Goal: Information Seeking & Learning: Compare options

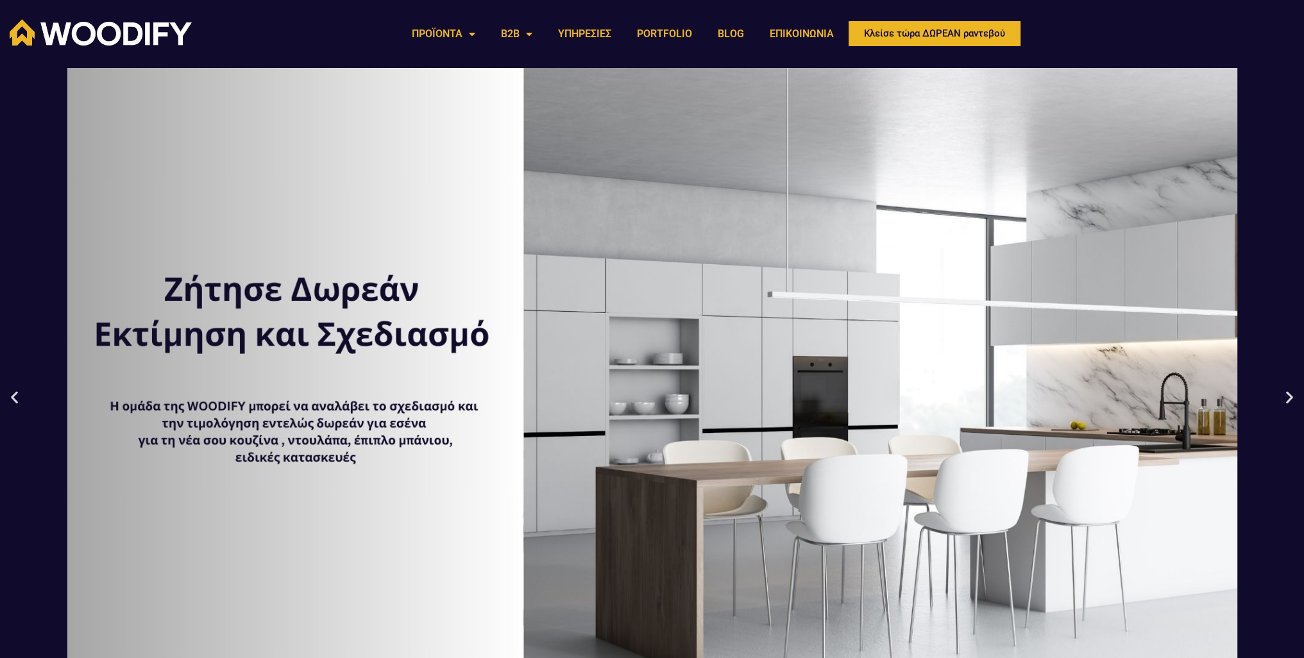
click at [1287, 396] on icon "Next slide" at bounding box center [1289, 397] width 16 height 16
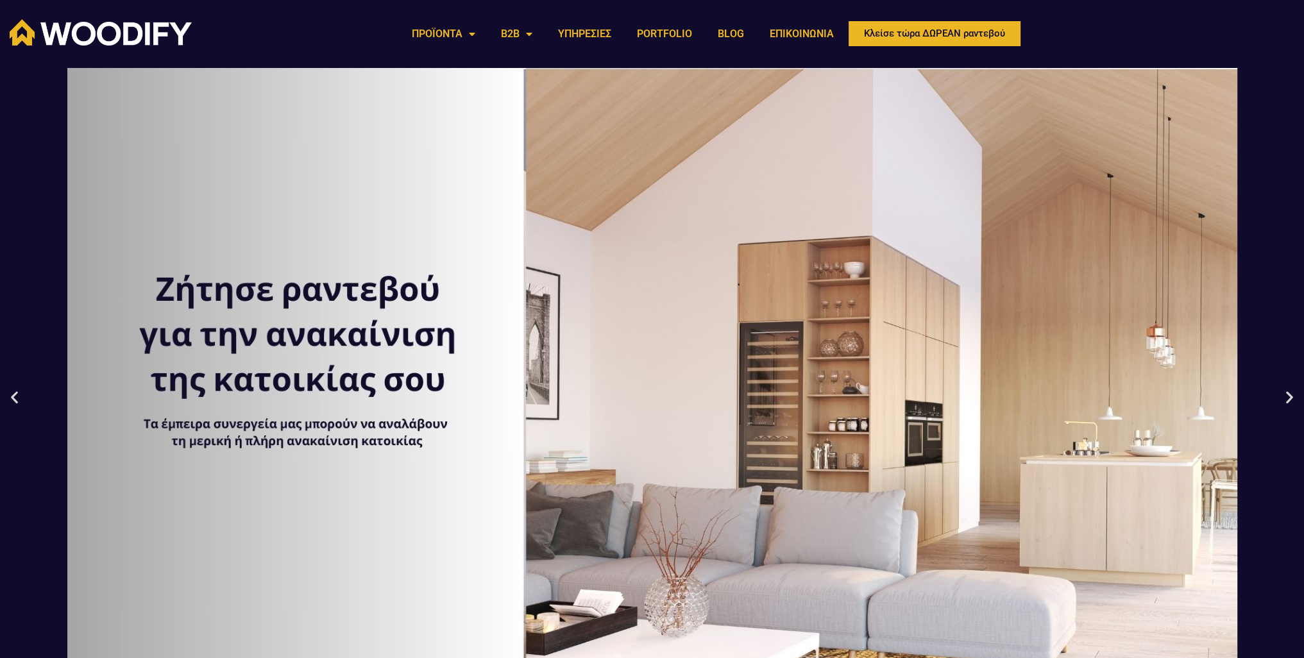
click at [1284, 398] on icon "Next slide" at bounding box center [1289, 397] width 16 height 16
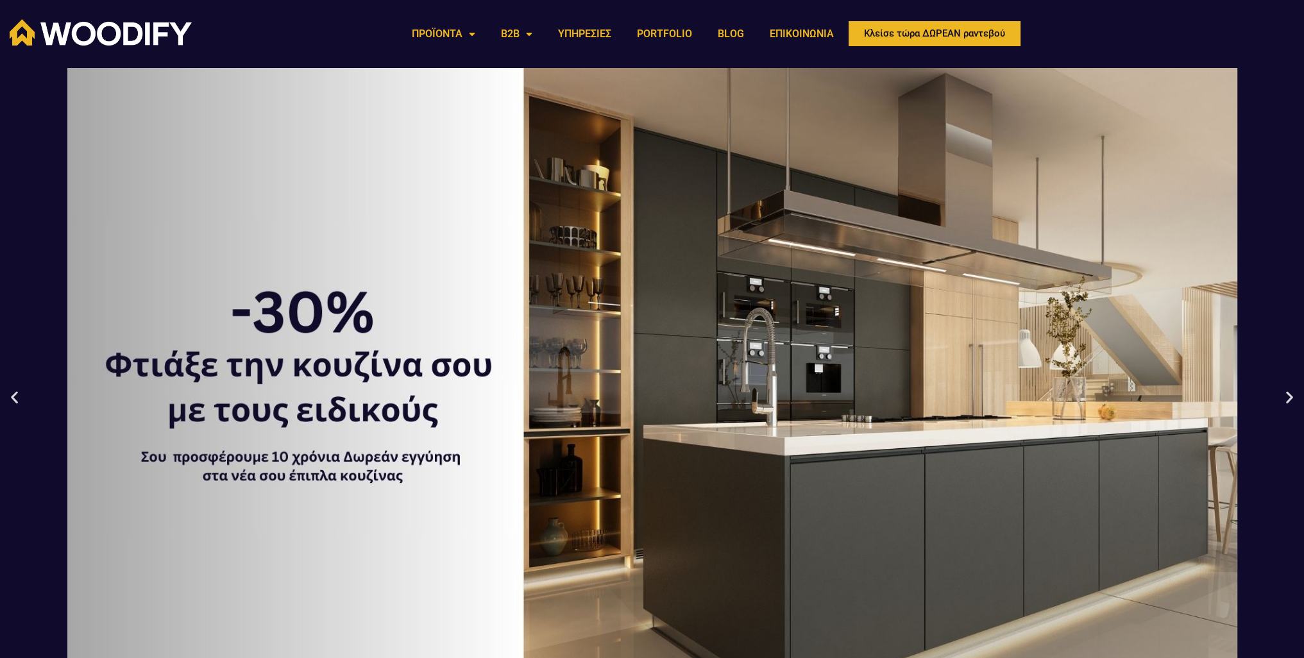
click at [1287, 396] on icon "Next slide" at bounding box center [1289, 397] width 16 height 16
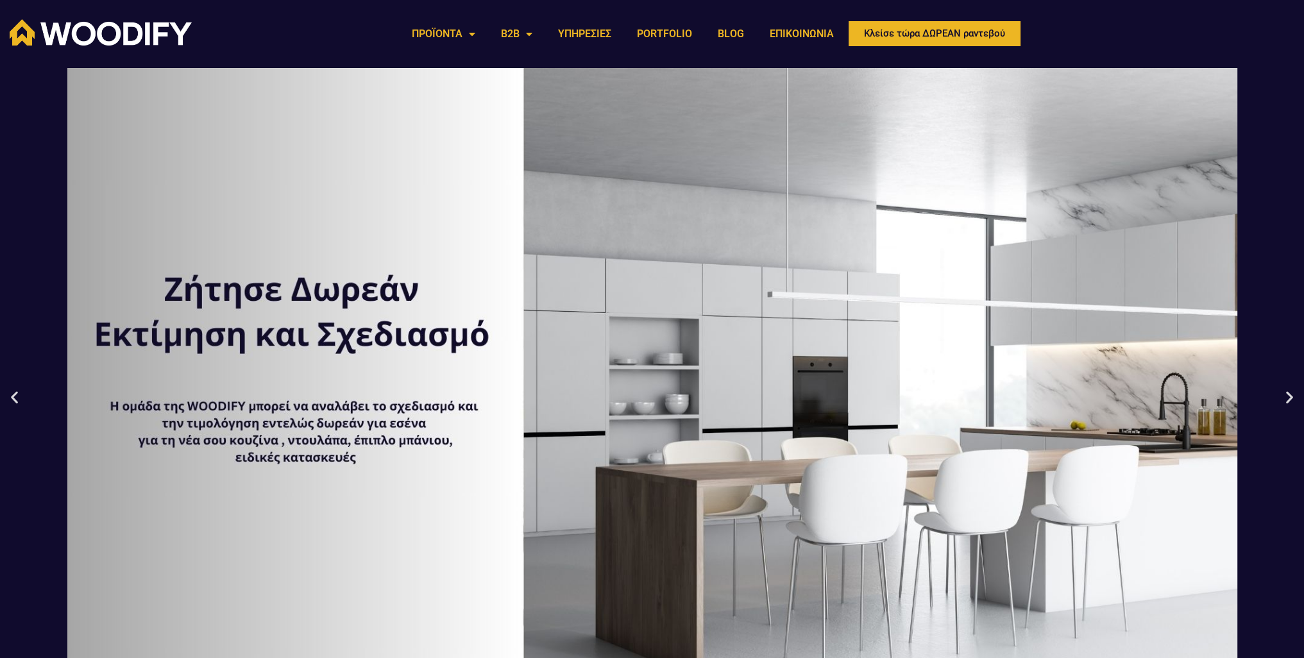
click at [1283, 395] on icon "Next slide" at bounding box center [1289, 397] width 16 height 16
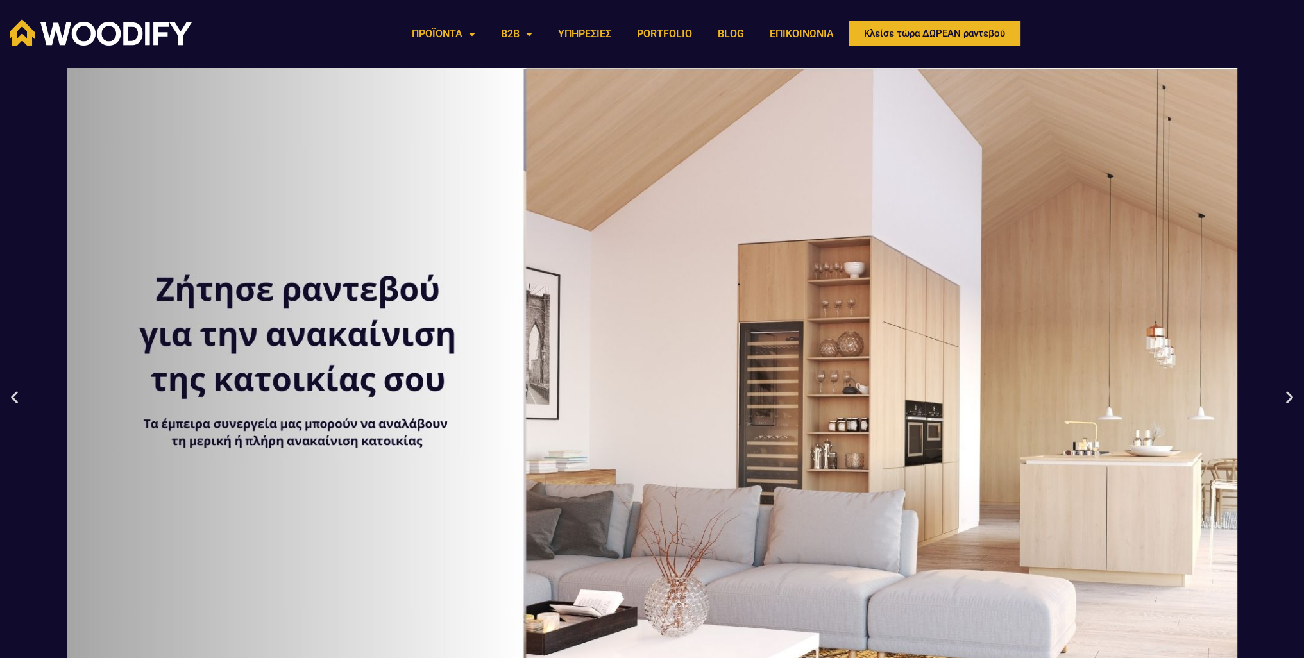
click at [1282, 395] on icon "Next slide" at bounding box center [1289, 397] width 16 height 16
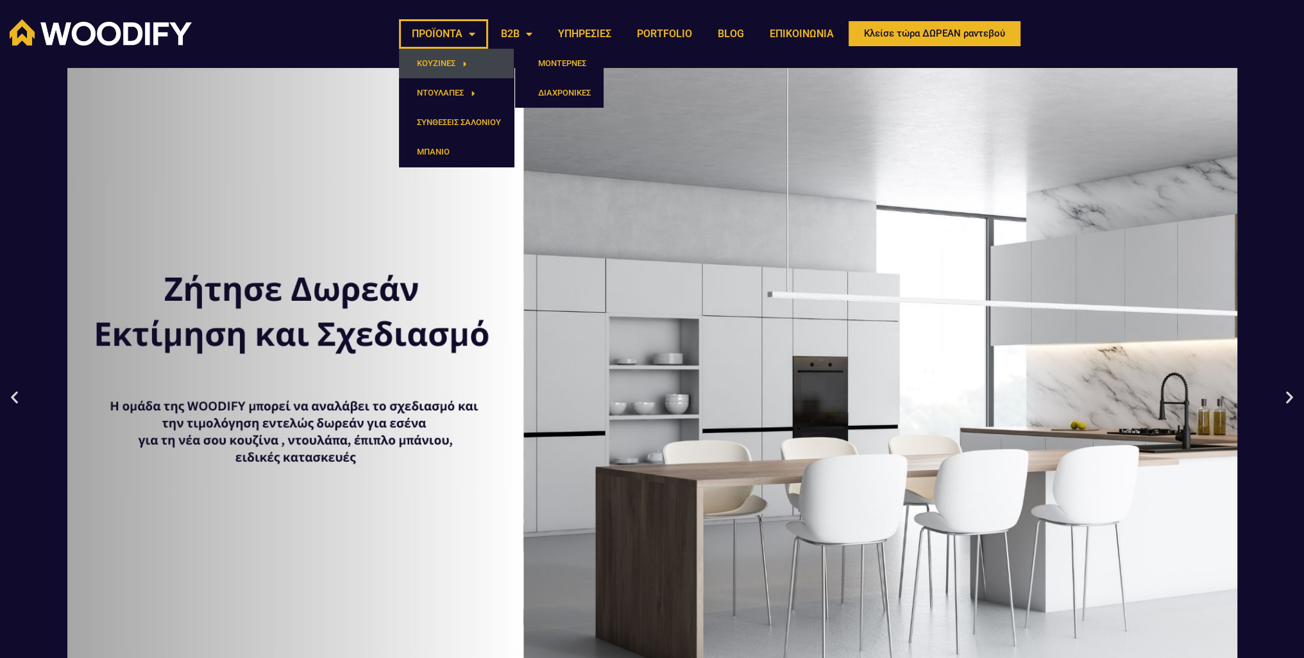
click at [449, 60] on link "ΚΟΥΖΙΝΕΣ" at bounding box center [456, 63] width 115 height 29
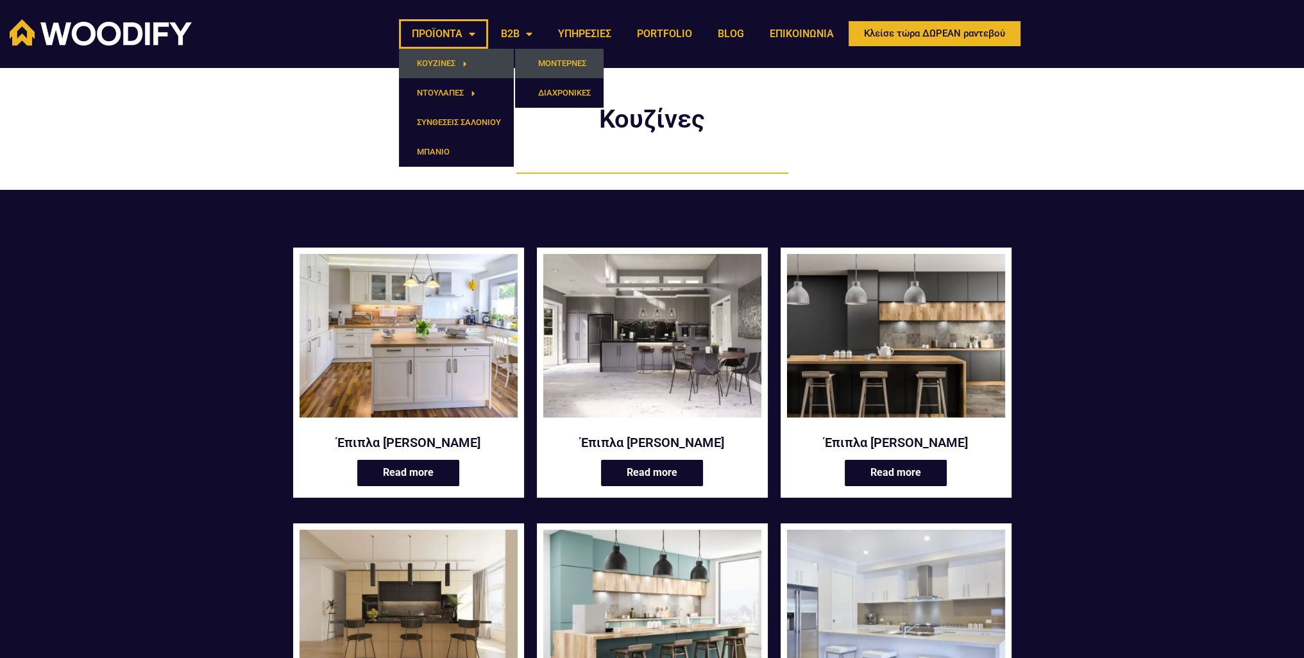
click at [563, 62] on link "ΜΟΝΤΕΡΝΕΣ" at bounding box center [559, 63] width 88 height 29
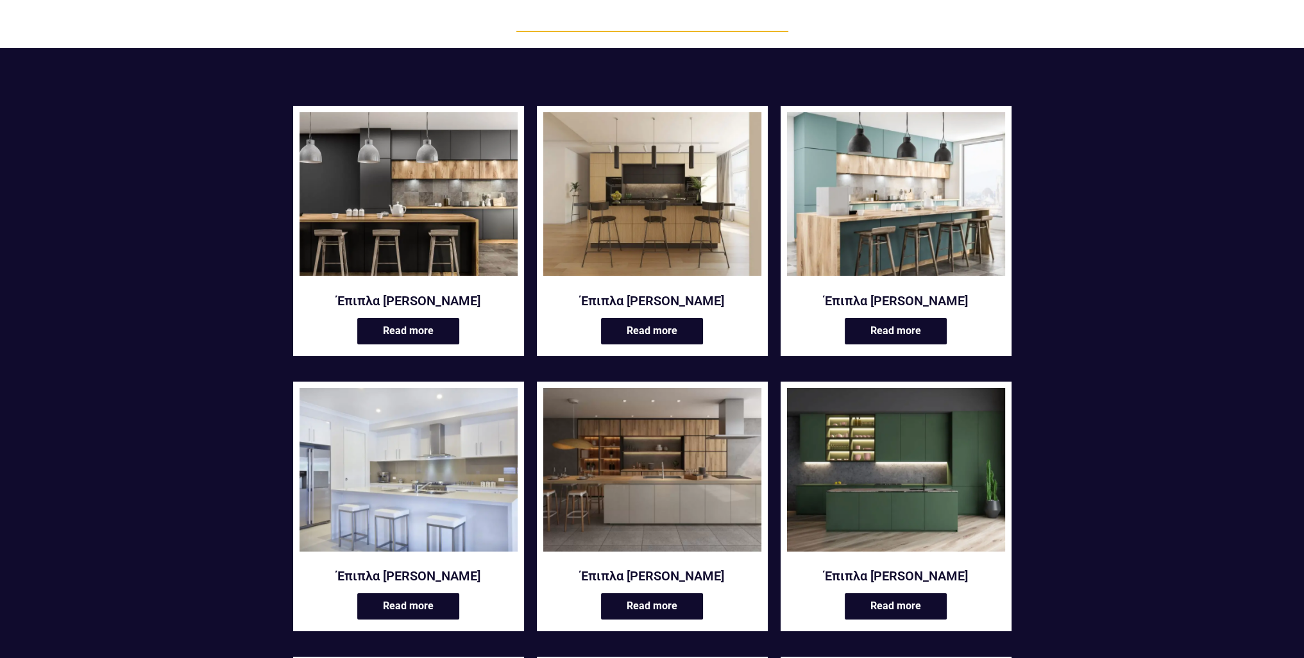
scroll to position [105, 0]
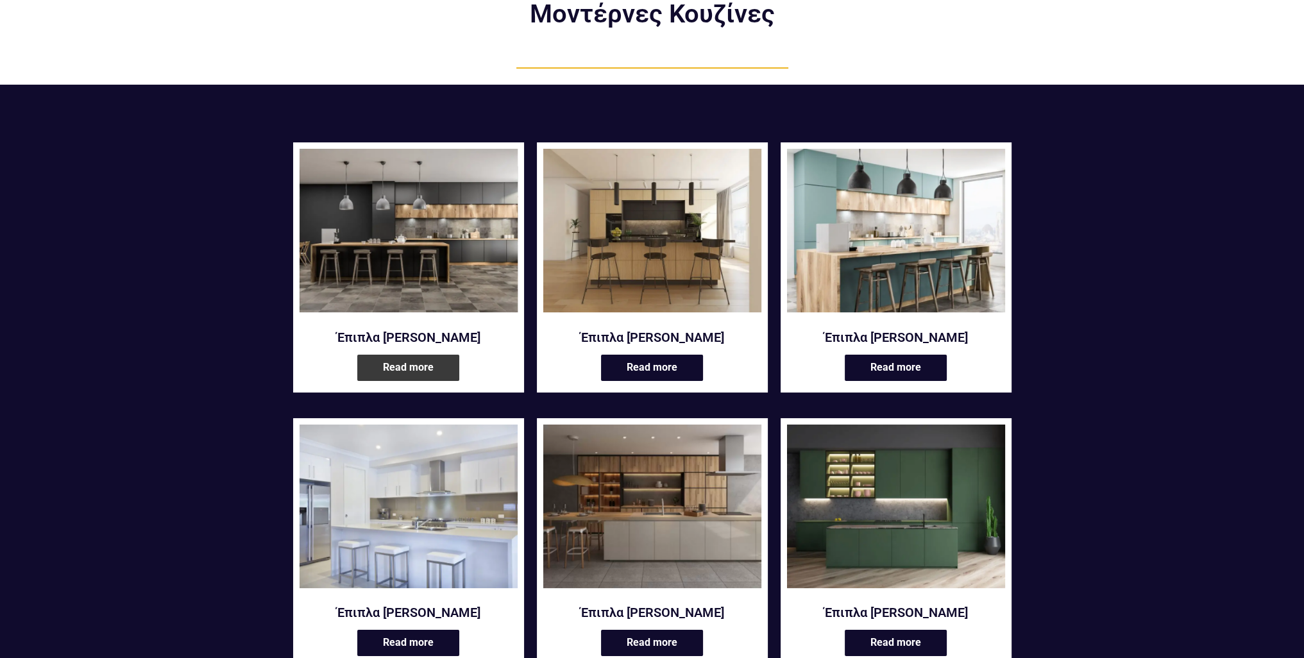
click at [398, 364] on link "Read more" at bounding box center [408, 368] width 102 height 26
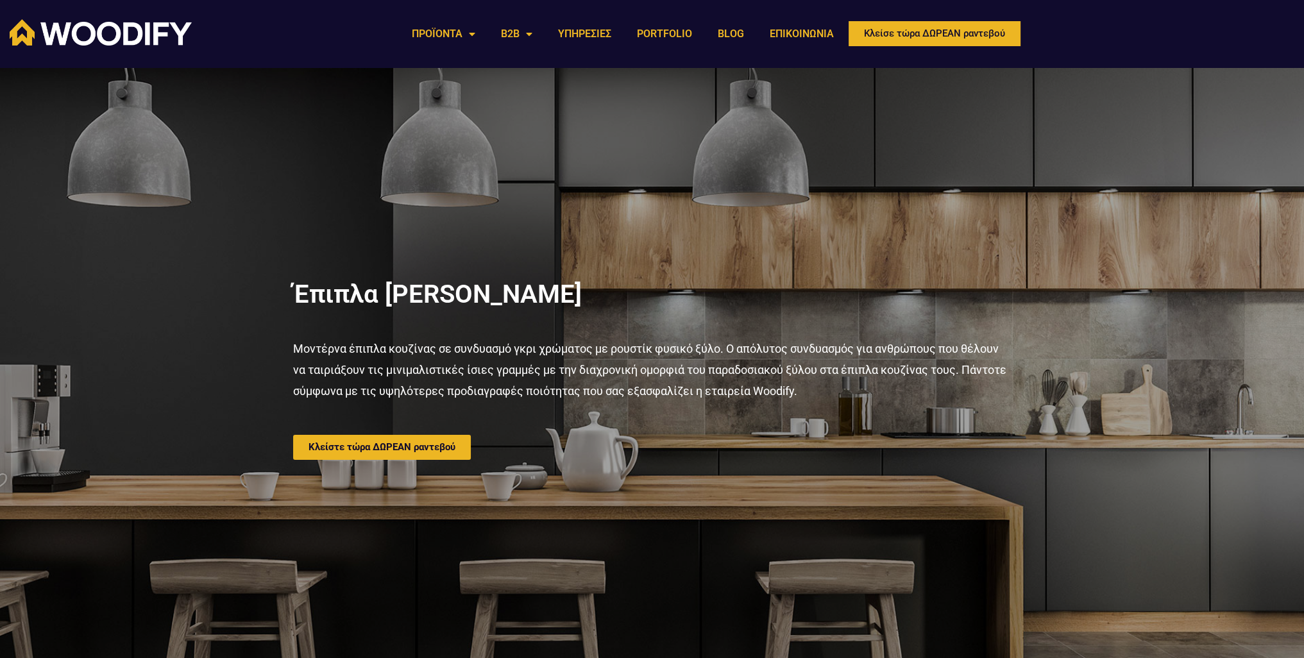
click at [684, 357] on p "Μοντέρνα έπιπλα κουζίνας σε συνδυασμό γκρι χρώματος με ρουστίκ φυσικό ξύλο. Ο α…" at bounding box center [652, 370] width 718 height 64
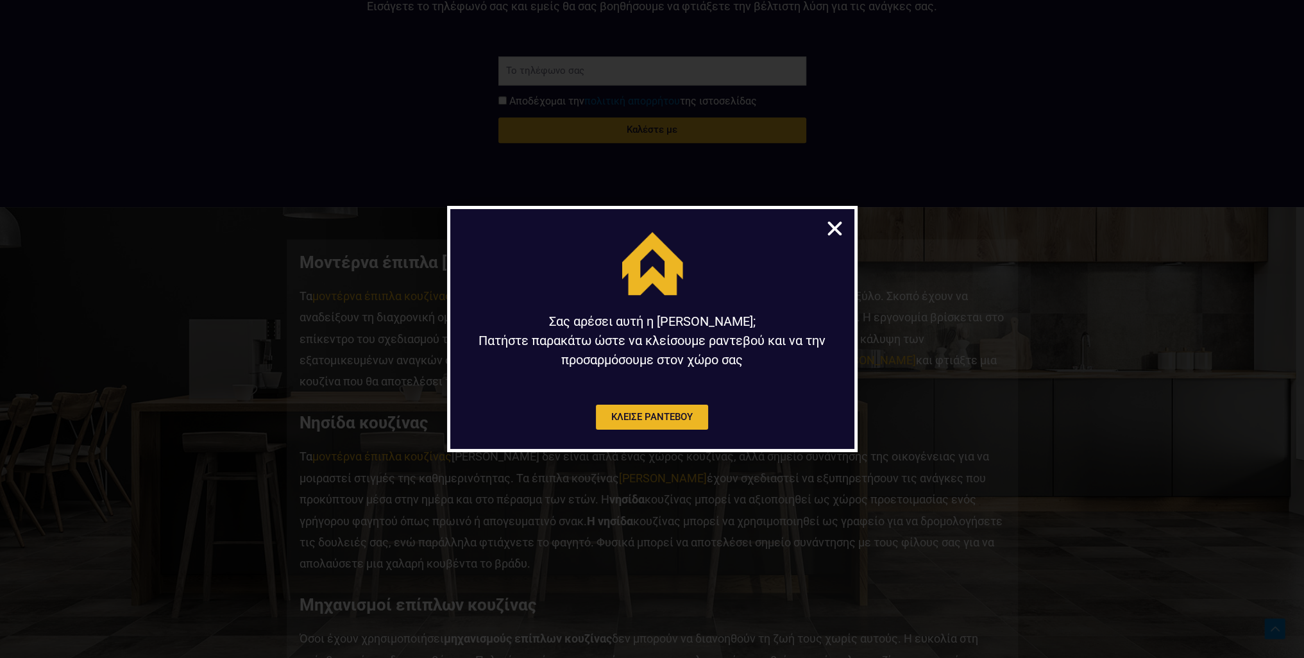
scroll to position [1859, 0]
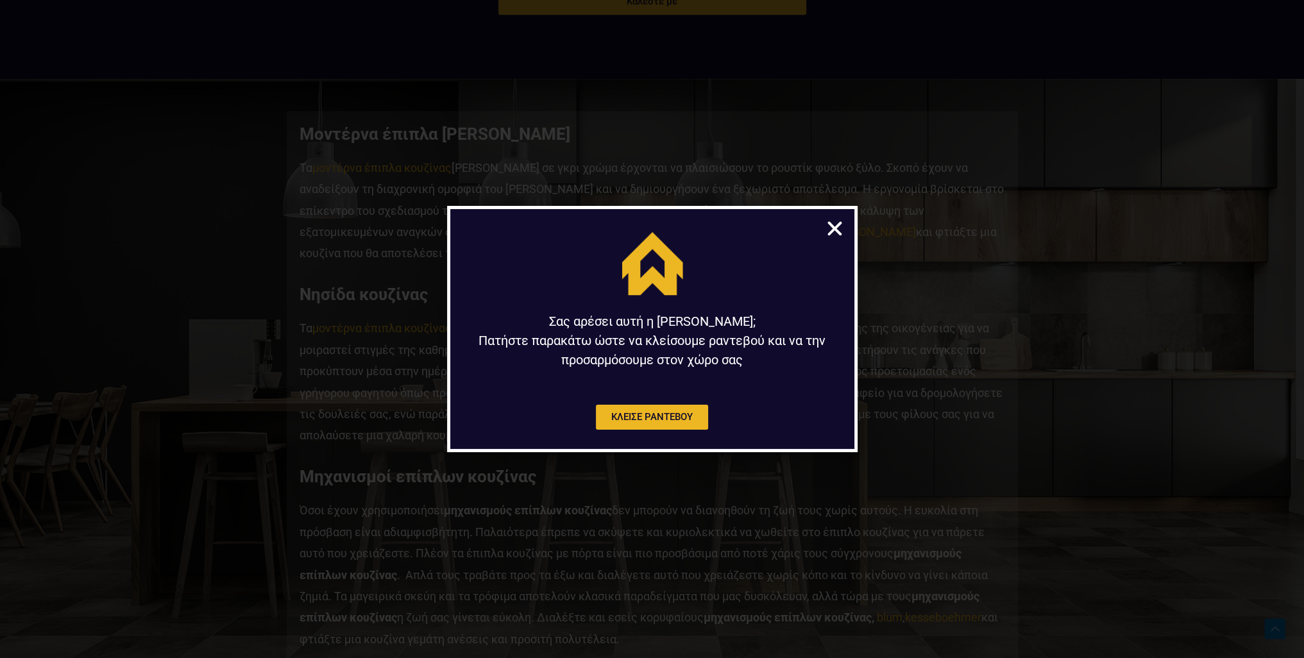
click at [832, 224] on icon "Close" at bounding box center [835, 229] width 20 height 20
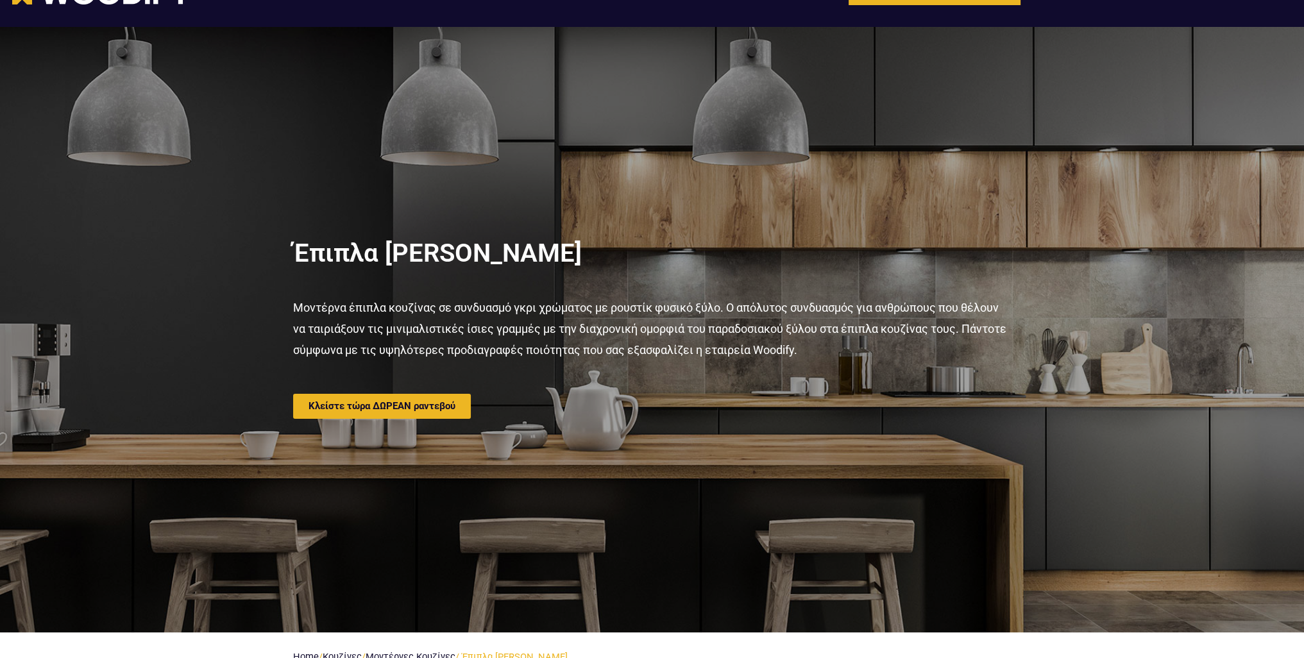
scroll to position [0, 0]
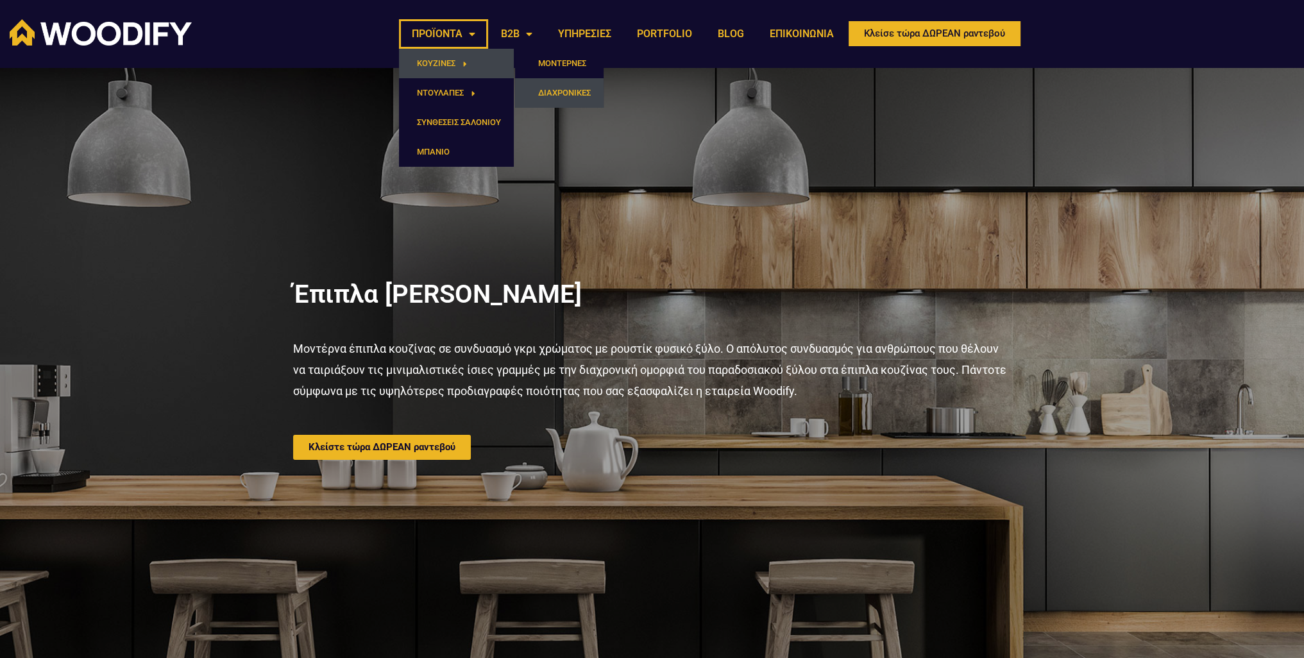
click at [557, 90] on link "ΔΙΑΧΡΟΝΙΚΕΣ" at bounding box center [559, 92] width 88 height 29
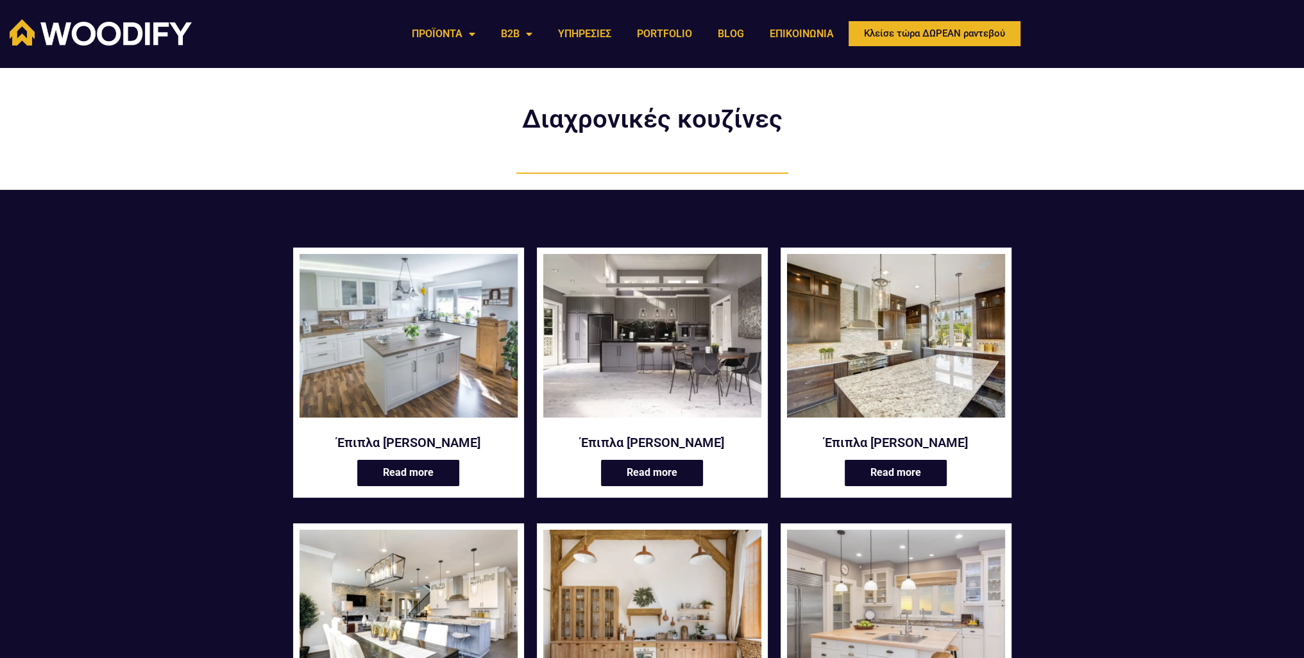
click at [392, 344] on img at bounding box center [408, 336] width 218 height 164
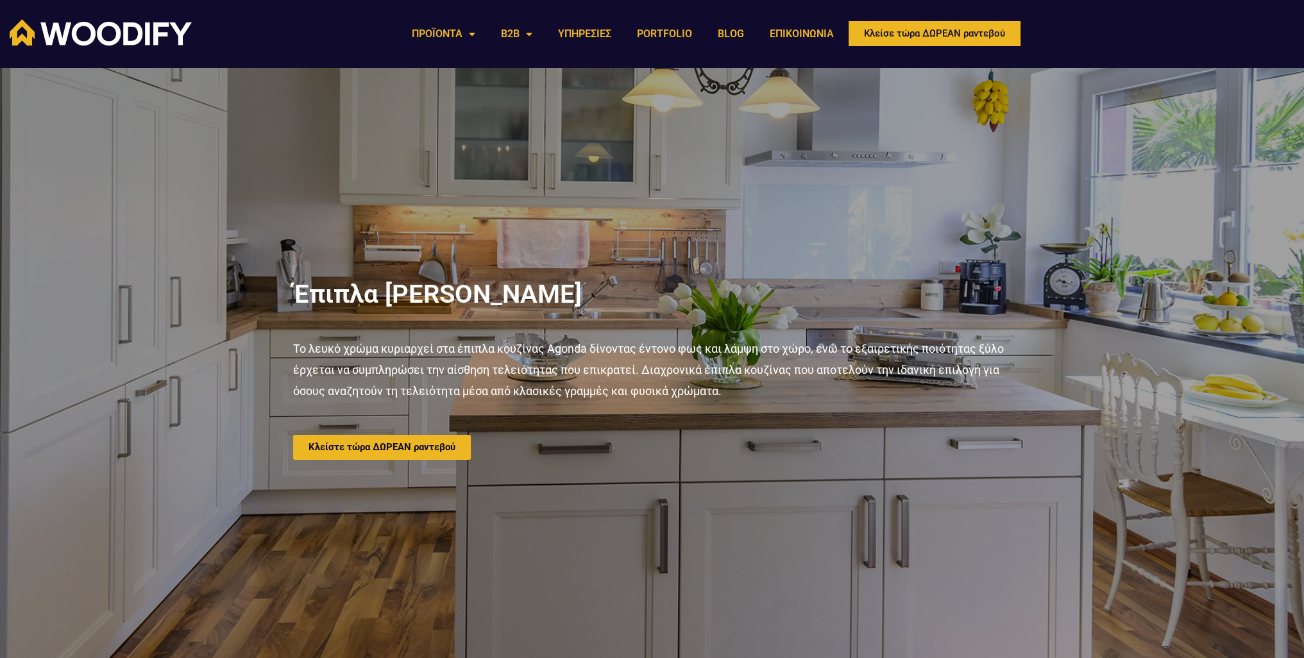
click at [1167, 418] on div at bounding box center [652, 370] width 1304 height 605
click at [1276, 324] on div at bounding box center [652, 370] width 1304 height 605
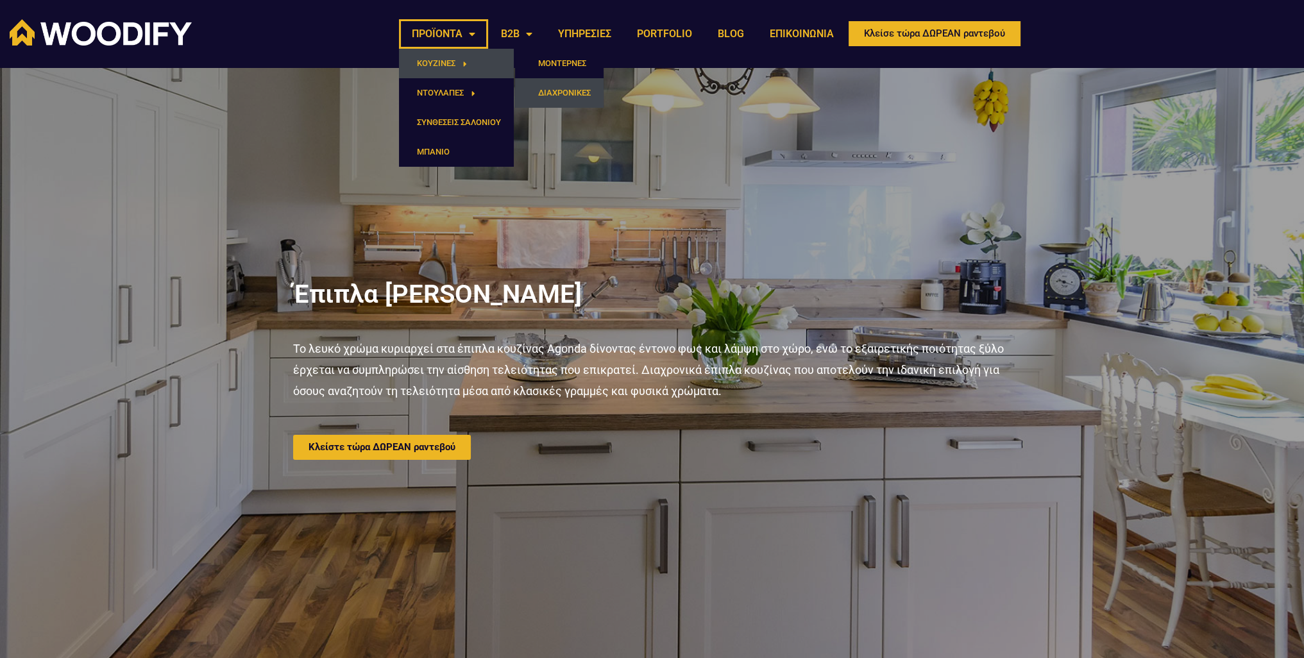
click at [564, 90] on link "ΔΙΑΧΡΟΝΙΚΕΣ" at bounding box center [559, 92] width 88 height 29
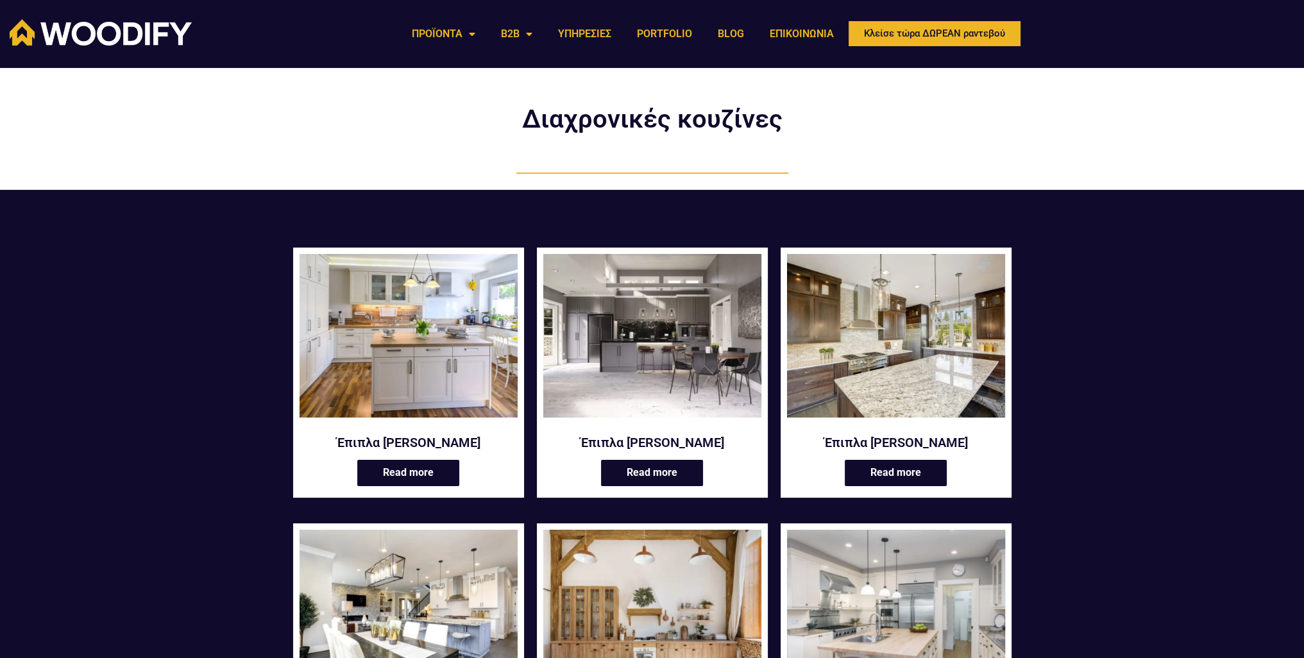
click at [904, 580] on img at bounding box center [896, 612] width 218 height 164
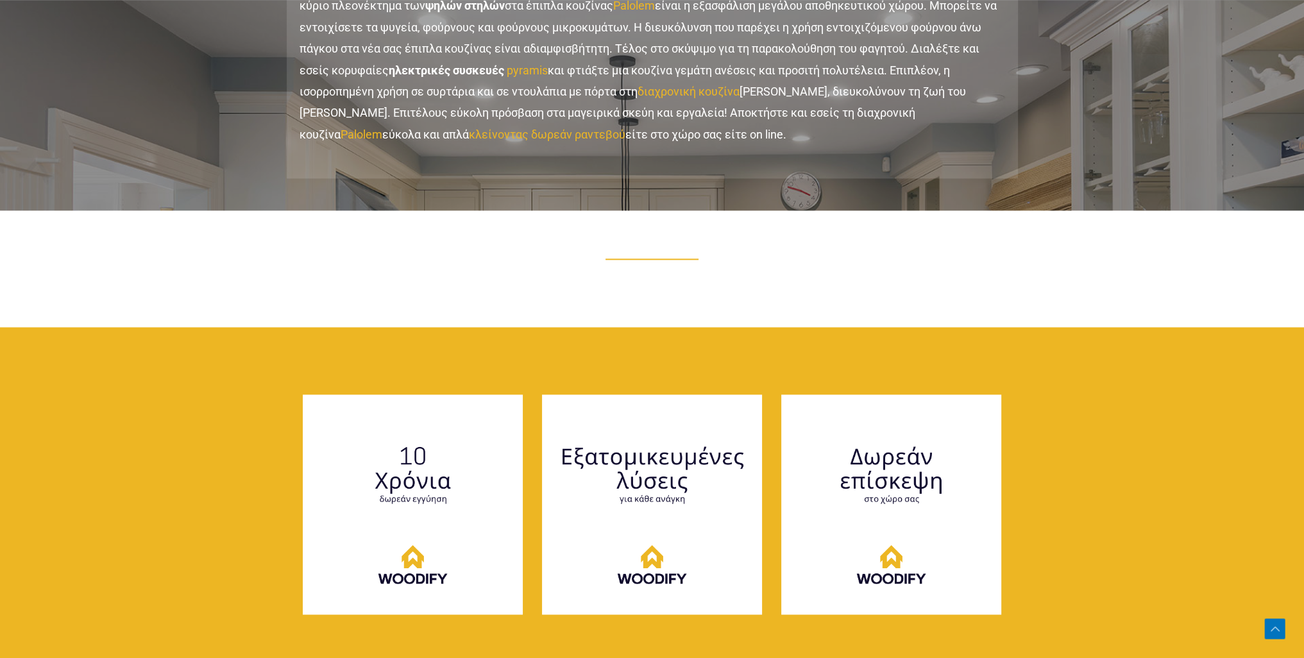
scroll to position [2372, 0]
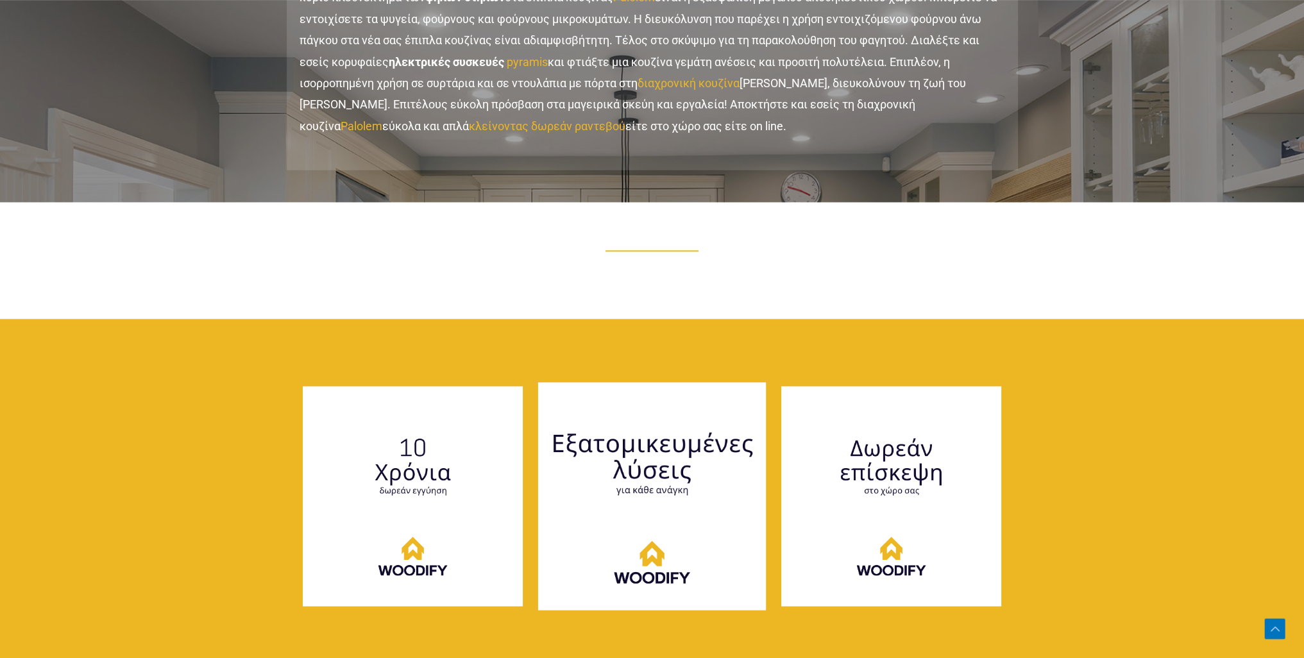
click at [625, 485] on img at bounding box center [652, 496] width 228 height 228
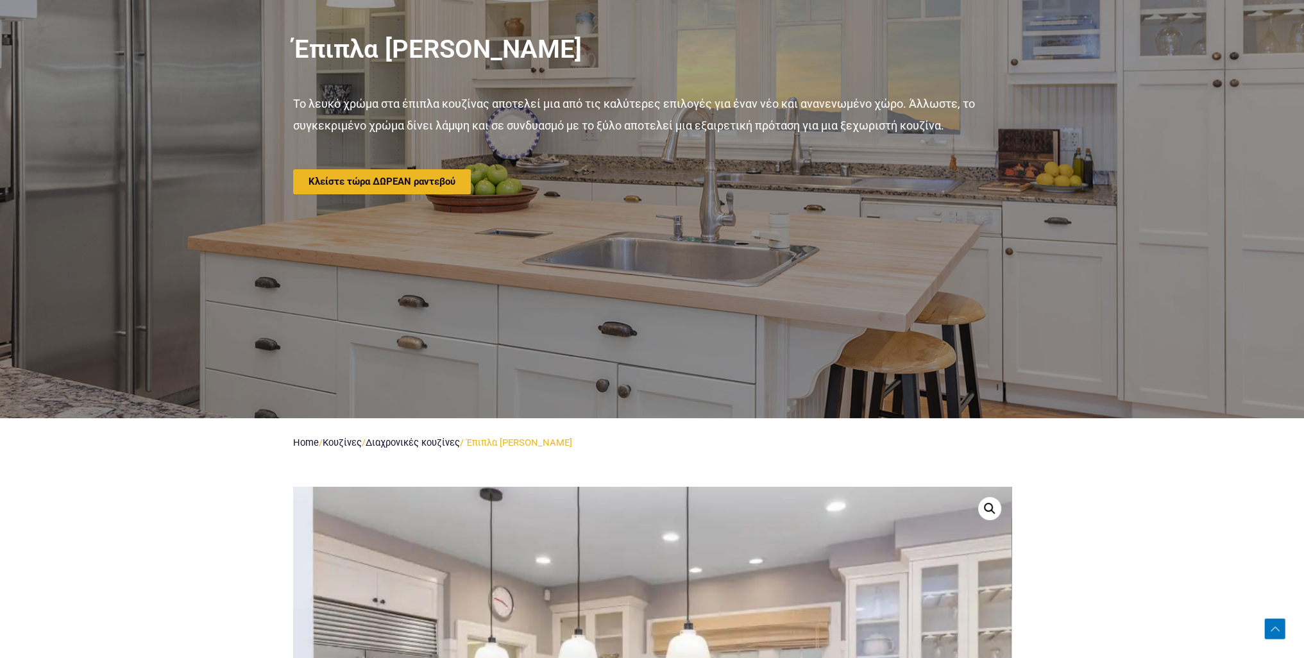
scroll to position [0, 0]
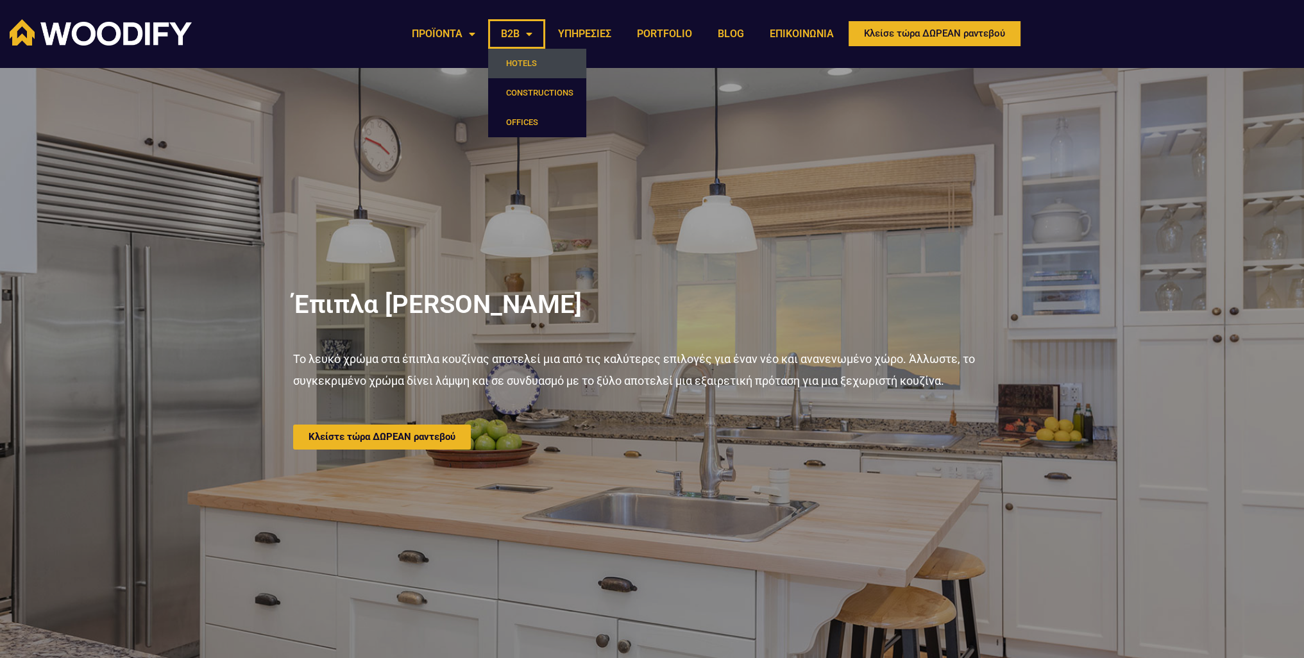
click at [527, 64] on link "HOTELS" at bounding box center [537, 63] width 98 height 29
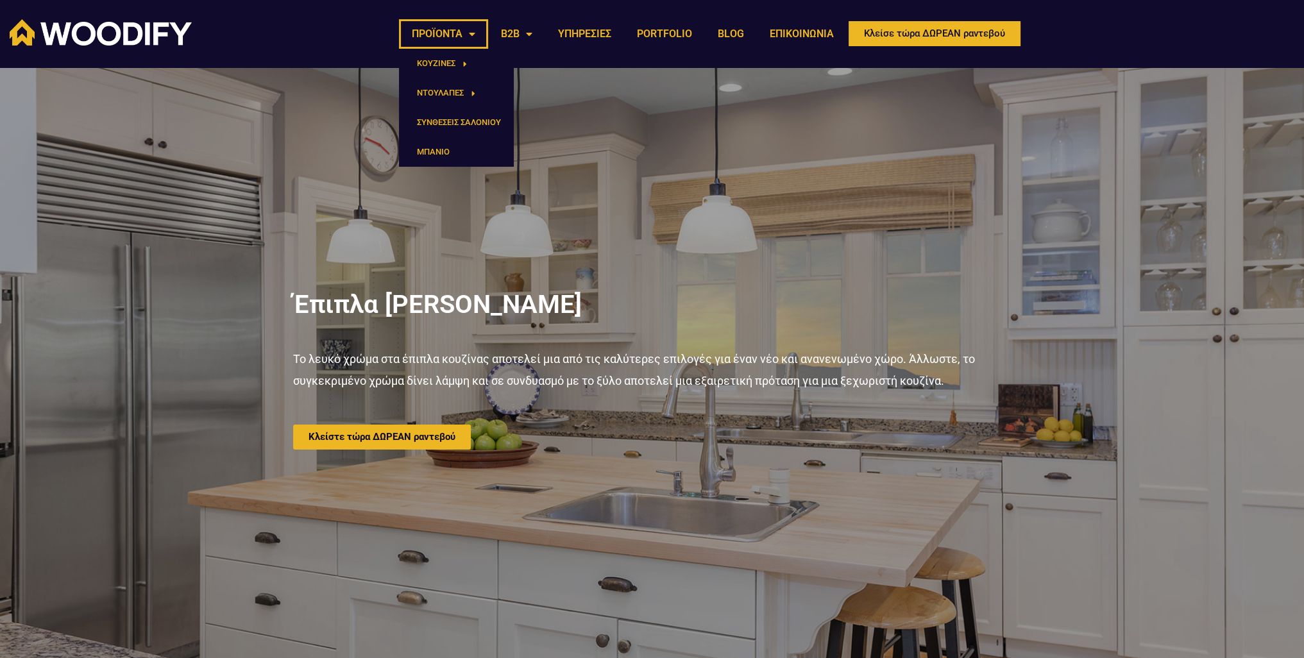
click at [440, 34] on link "ΠΡΟΪΟΝΤΑ" at bounding box center [443, 33] width 89 height 29
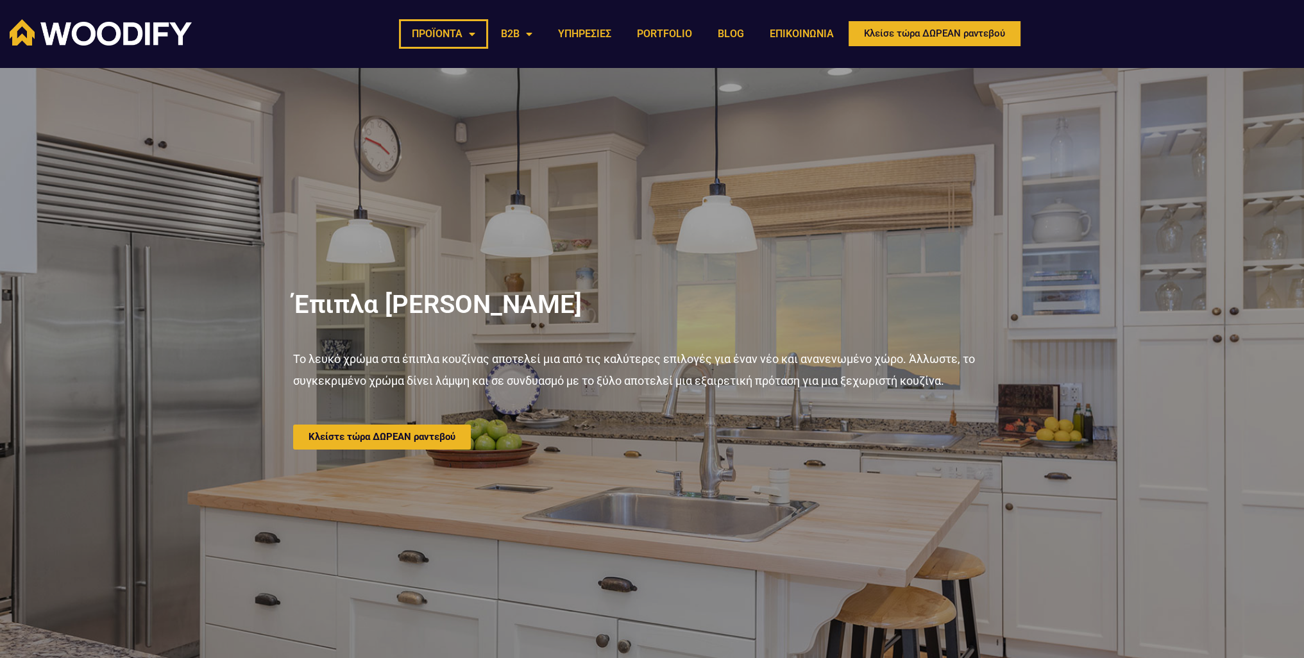
click at [442, 34] on link "ΠΡΟΪΟΝΤΑ" at bounding box center [443, 33] width 89 height 29
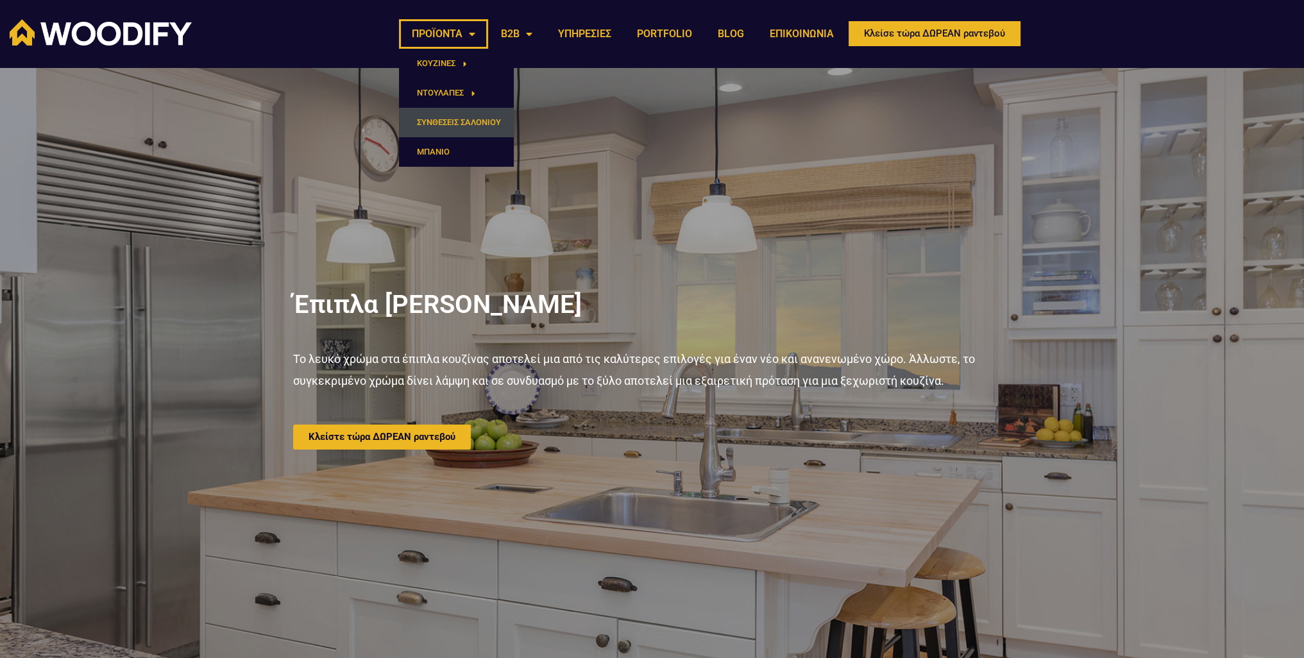
click at [445, 120] on link "ΣΥΝΘΕΣΕΙΣ ΣΑΛΟΝΙΟΥ" at bounding box center [456, 122] width 115 height 29
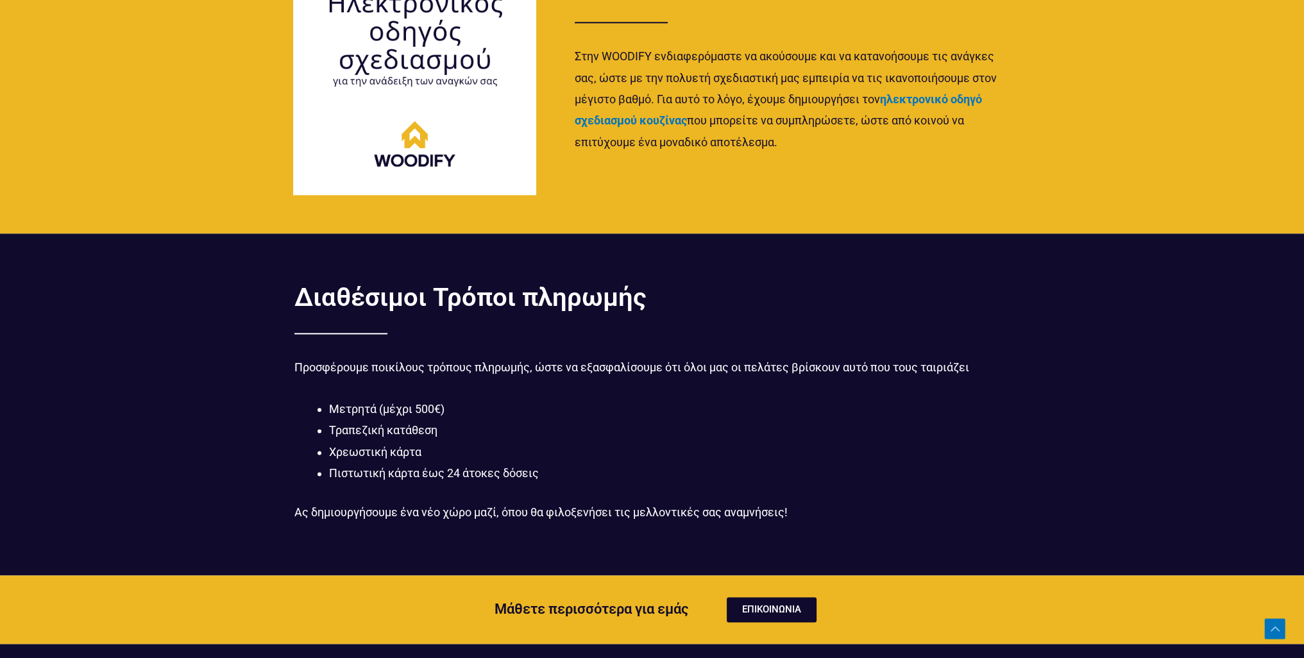
scroll to position [1799, 0]
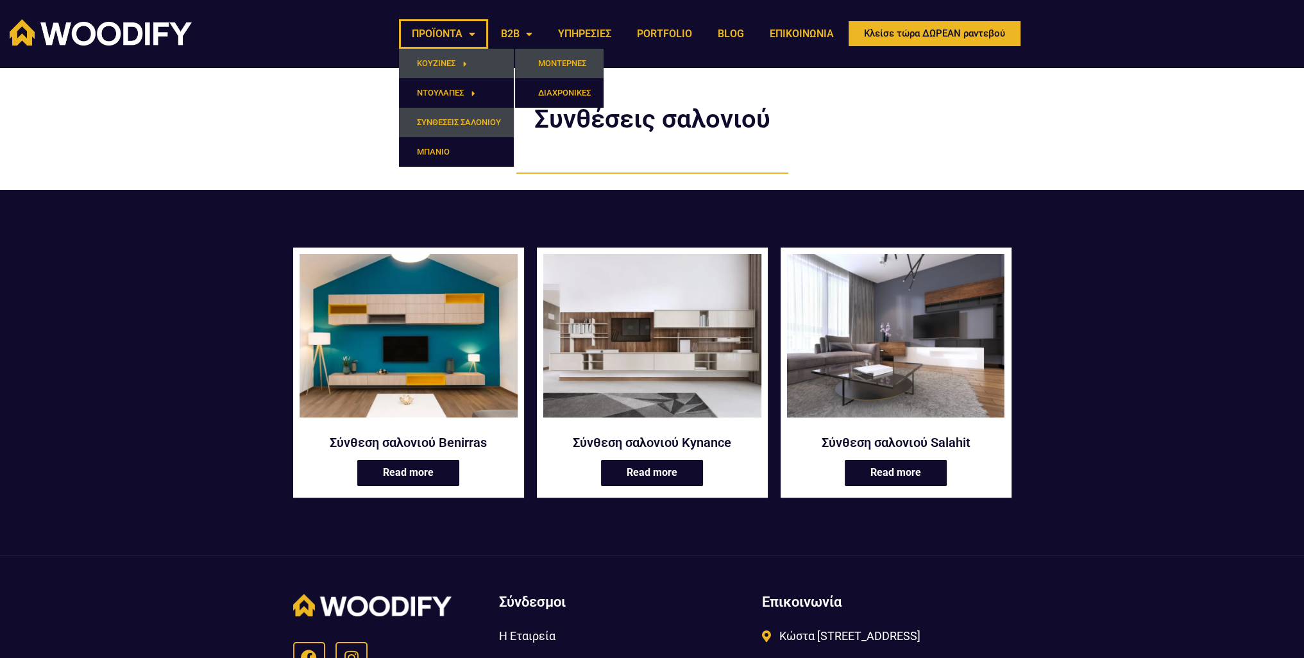
click at [550, 60] on link "ΜΟΝΤΕΡΝΕΣ" at bounding box center [559, 63] width 88 height 29
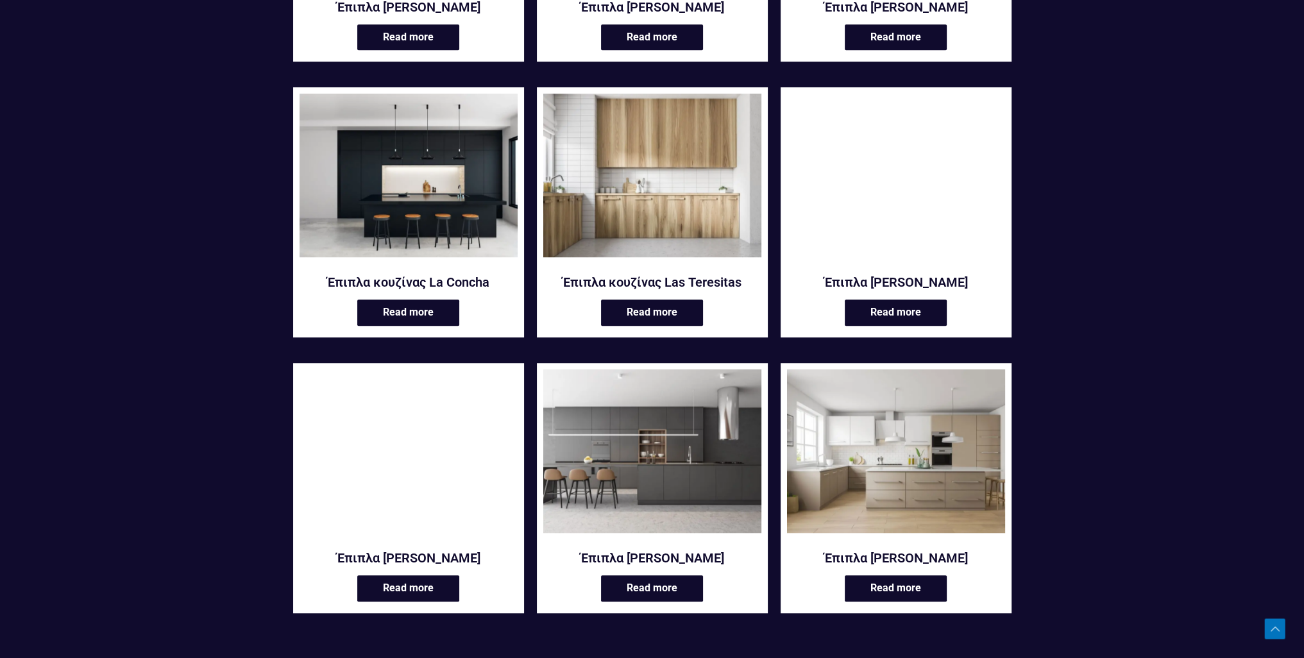
scroll to position [1282, 0]
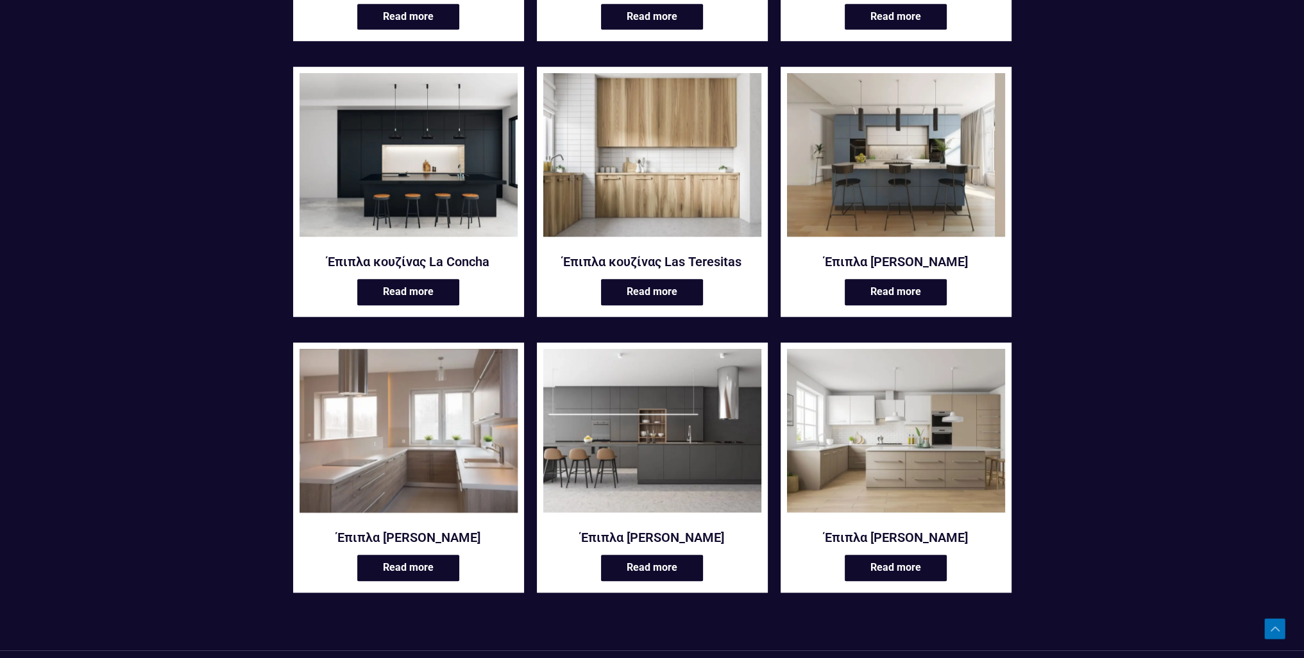
click at [390, 392] on img at bounding box center [408, 431] width 218 height 164
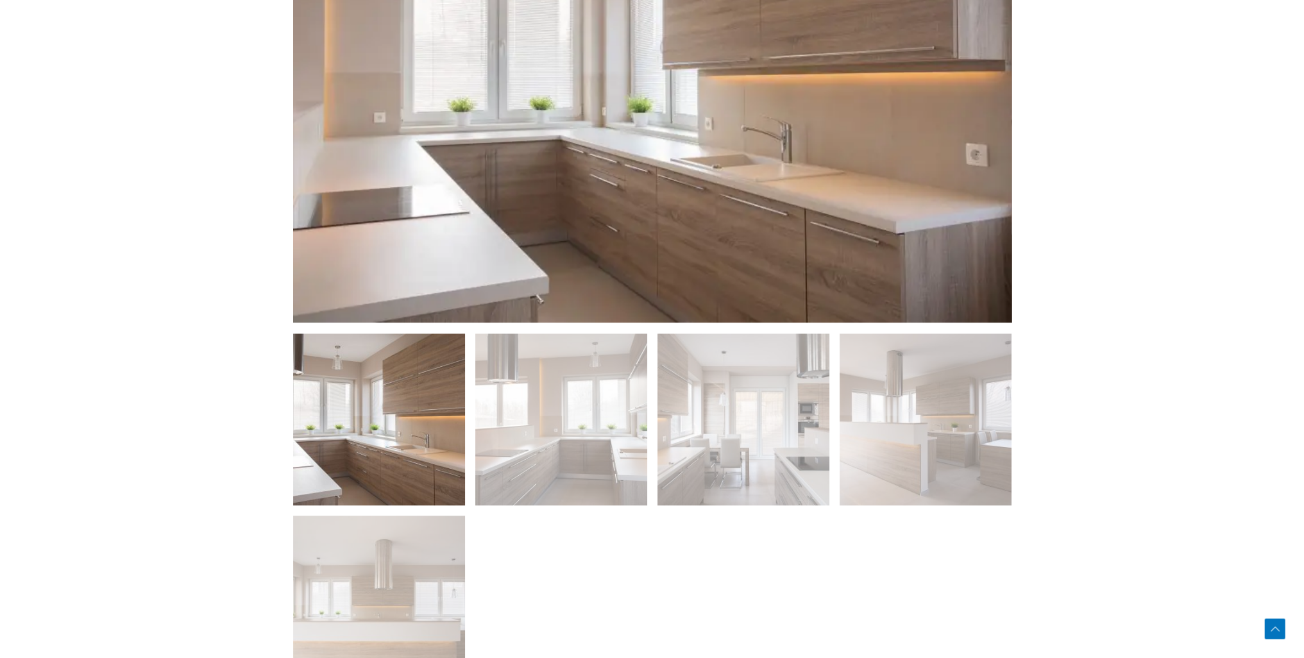
scroll to position [962, 0]
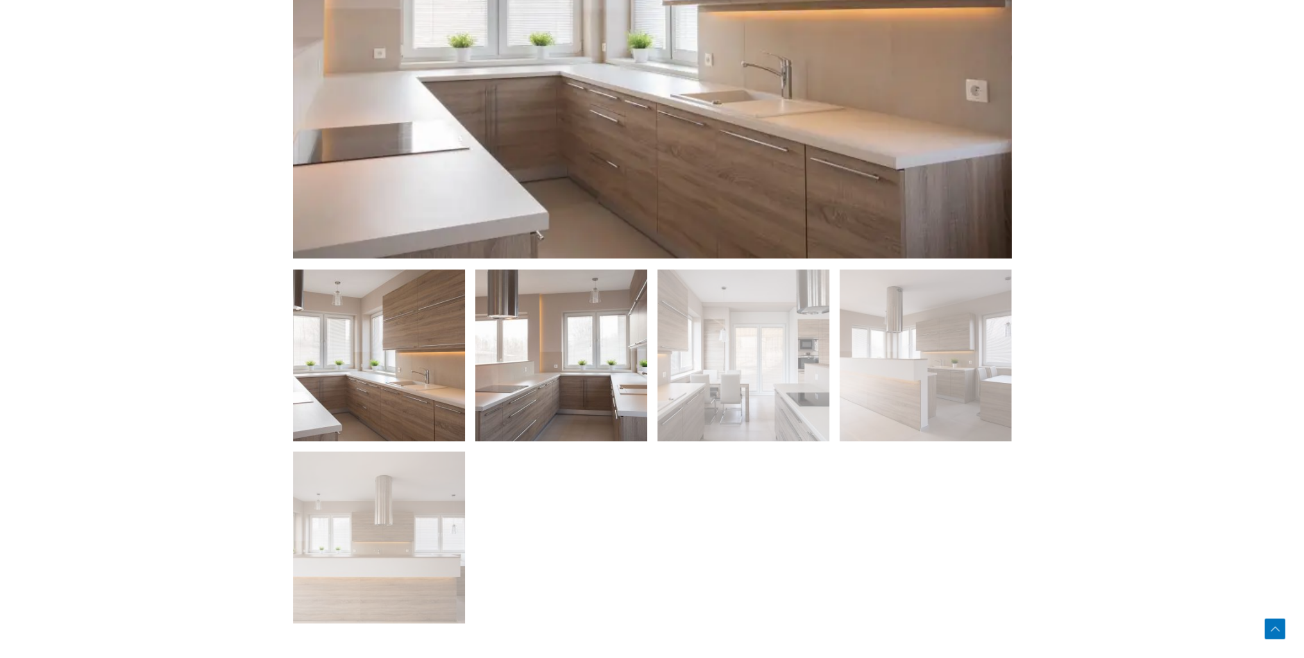
click at [494, 375] on img at bounding box center [561, 355] width 172 height 172
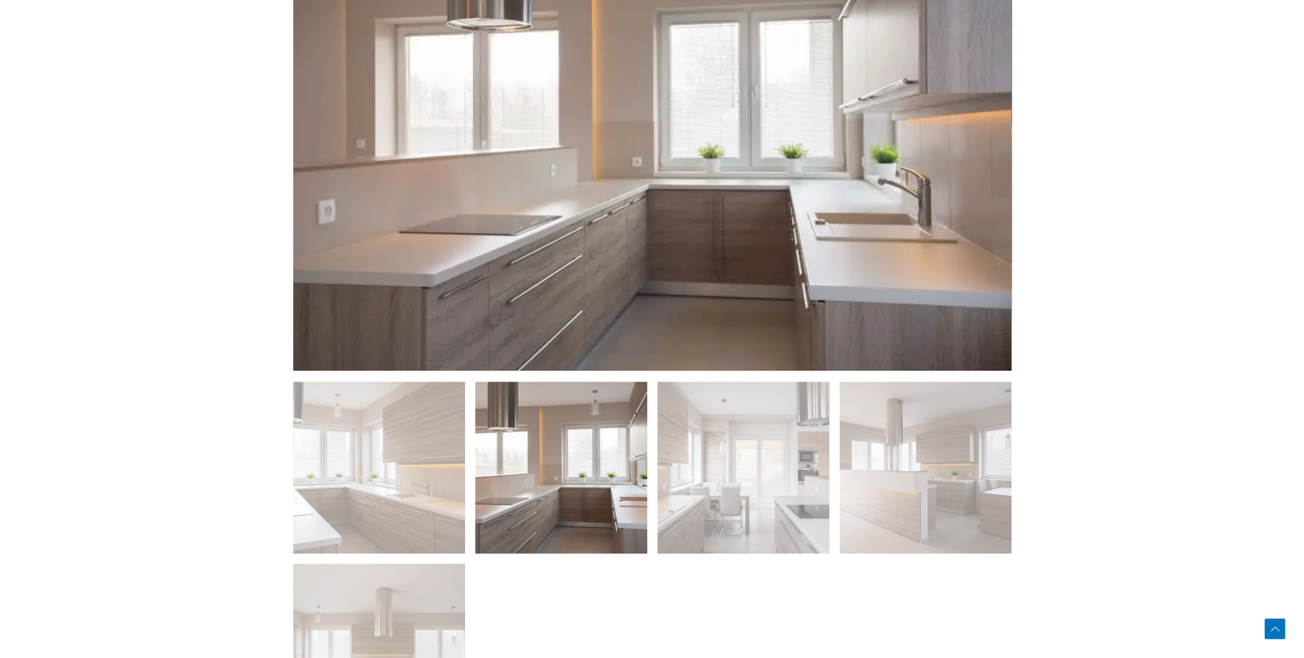
scroll to position [834, 0]
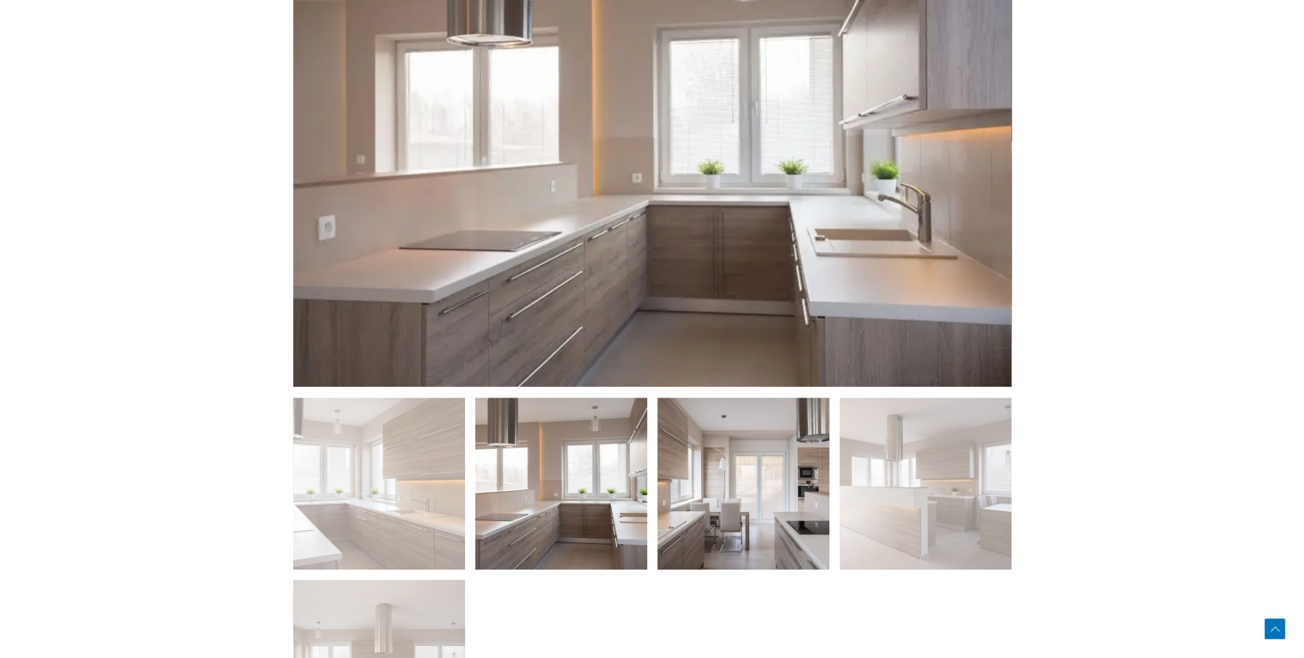
click at [710, 463] on img at bounding box center [743, 484] width 172 height 172
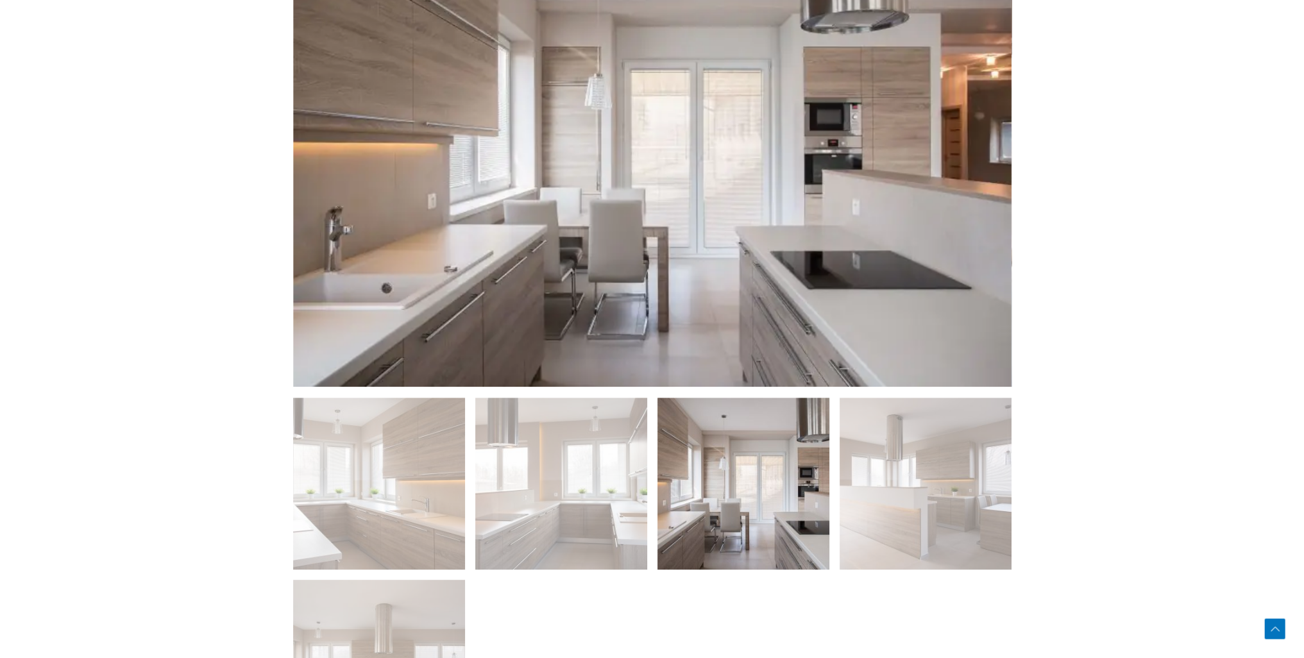
click at [718, 483] on img at bounding box center [743, 484] width 172 height 172
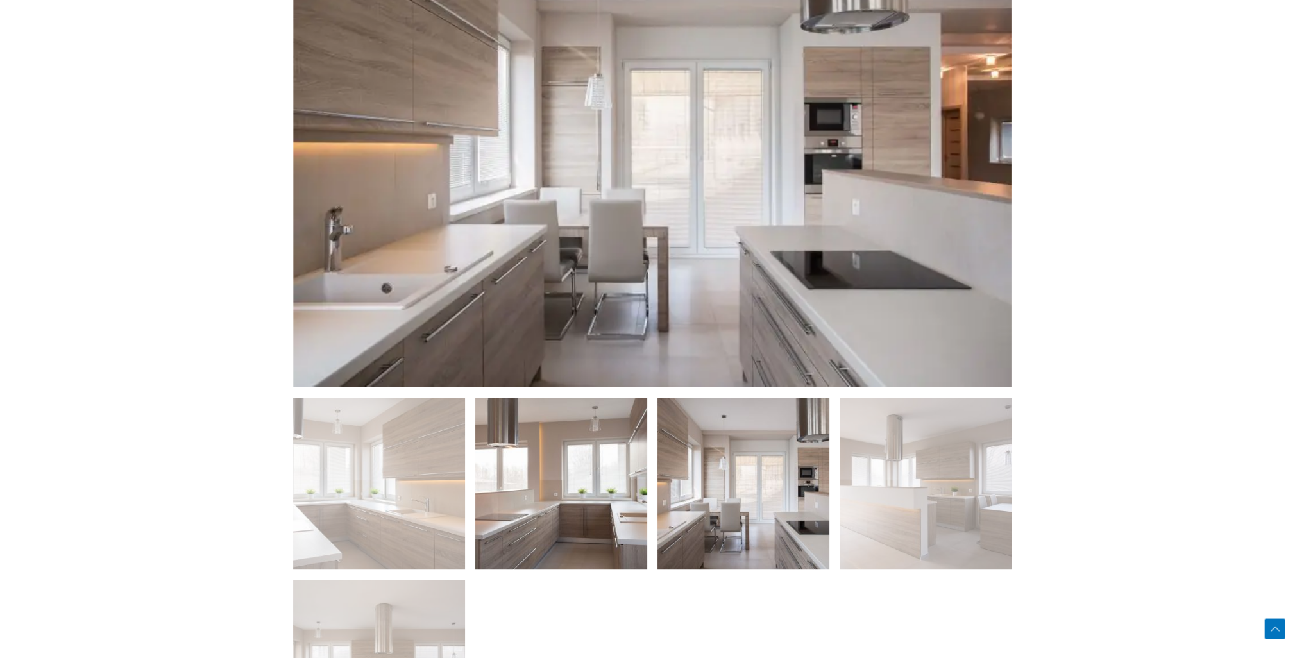
click at [592, 472] on img at bounding box center [561, 484] width 172 height 172
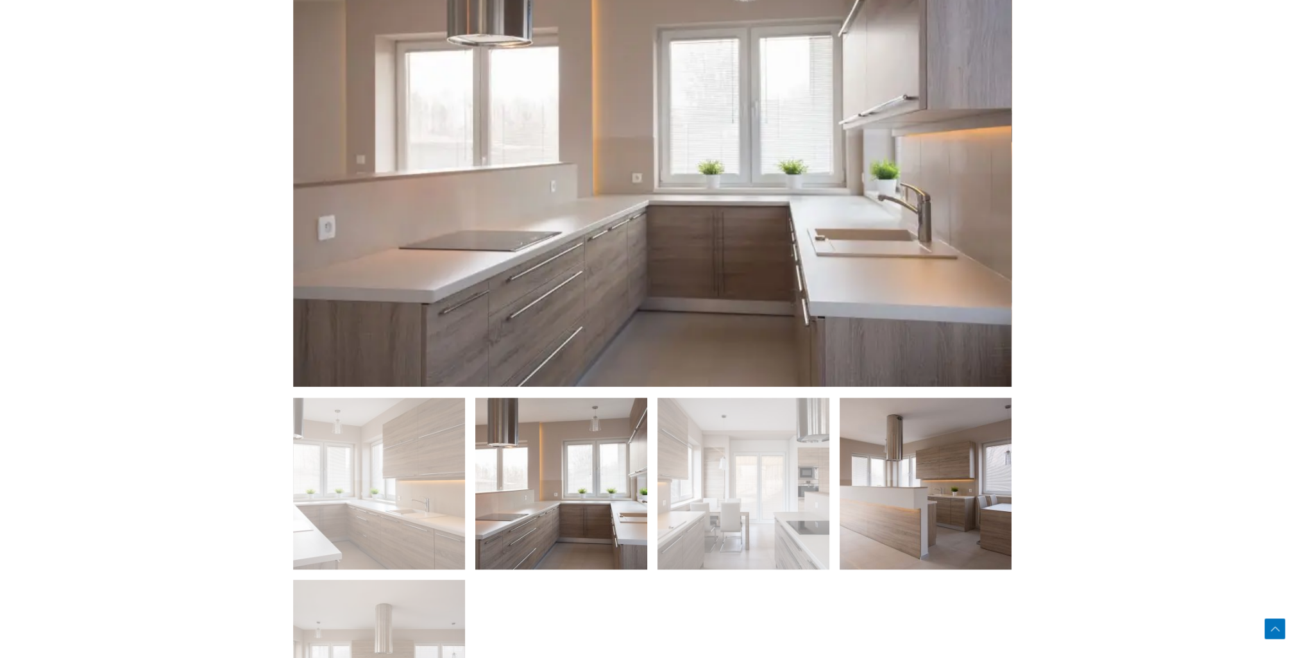
click at [934, 489] on img at bounding box center [925, 484] width 172 height 172
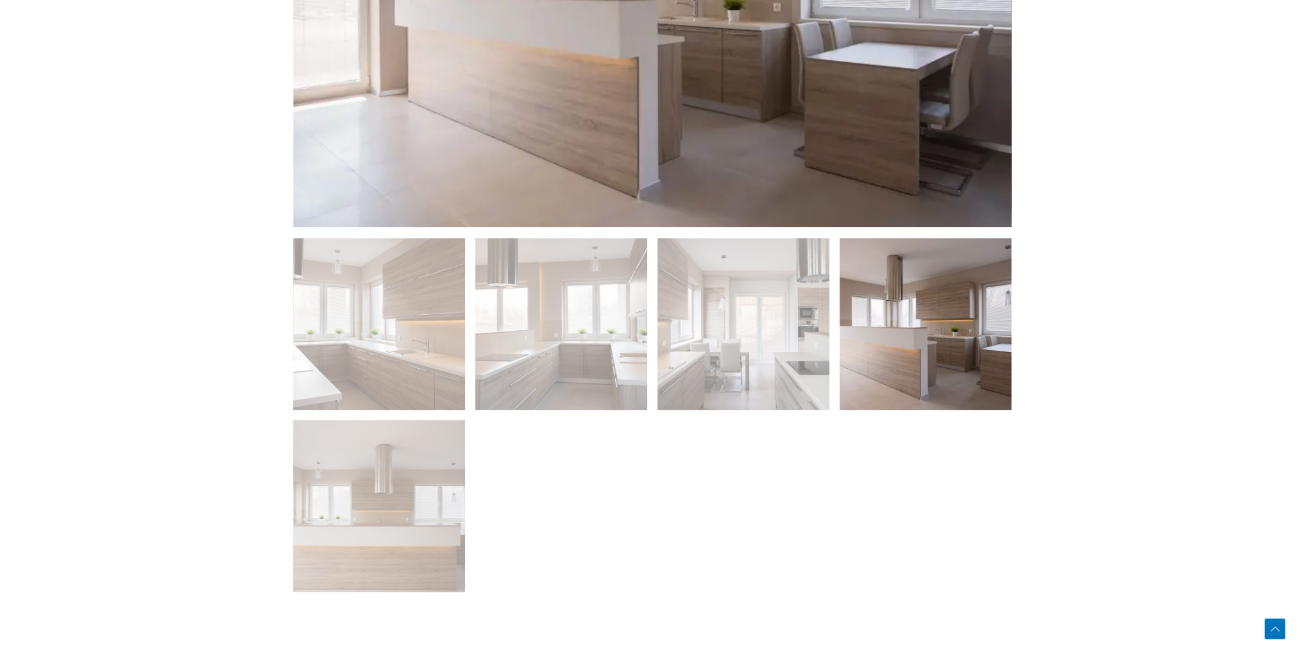
scroll to position [1026, 0]
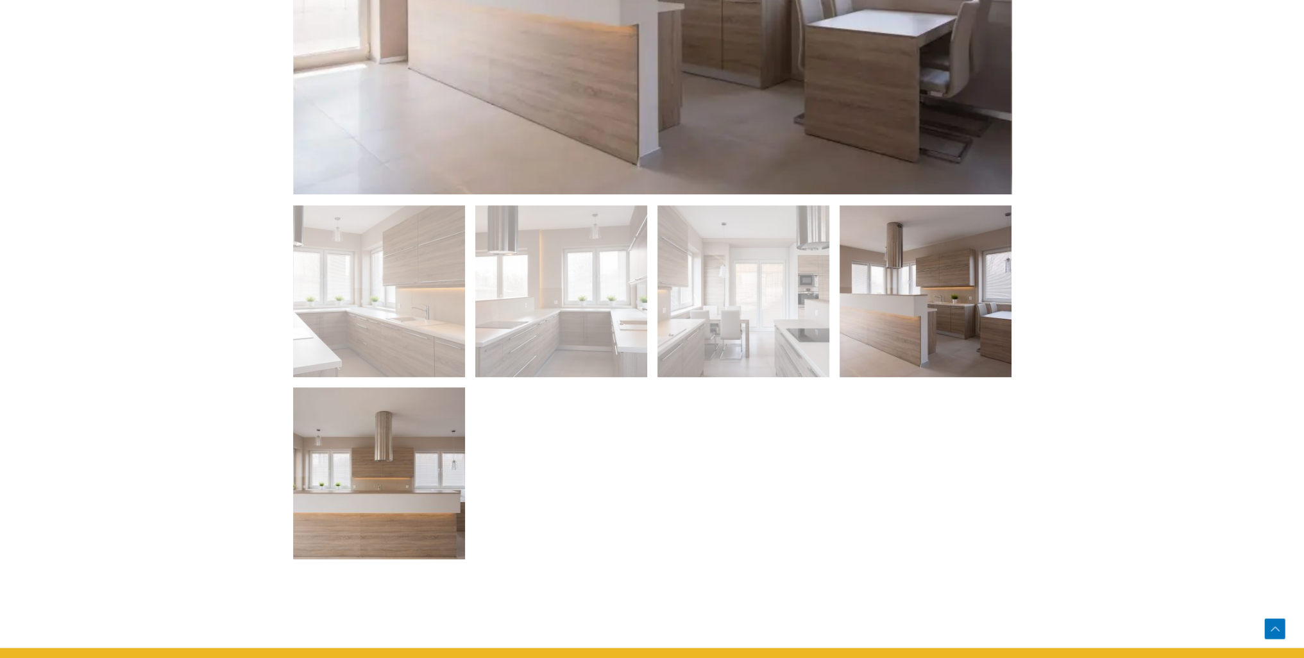
click at [387, 452] on img at bounding box center [379, 473] width 172 height 172
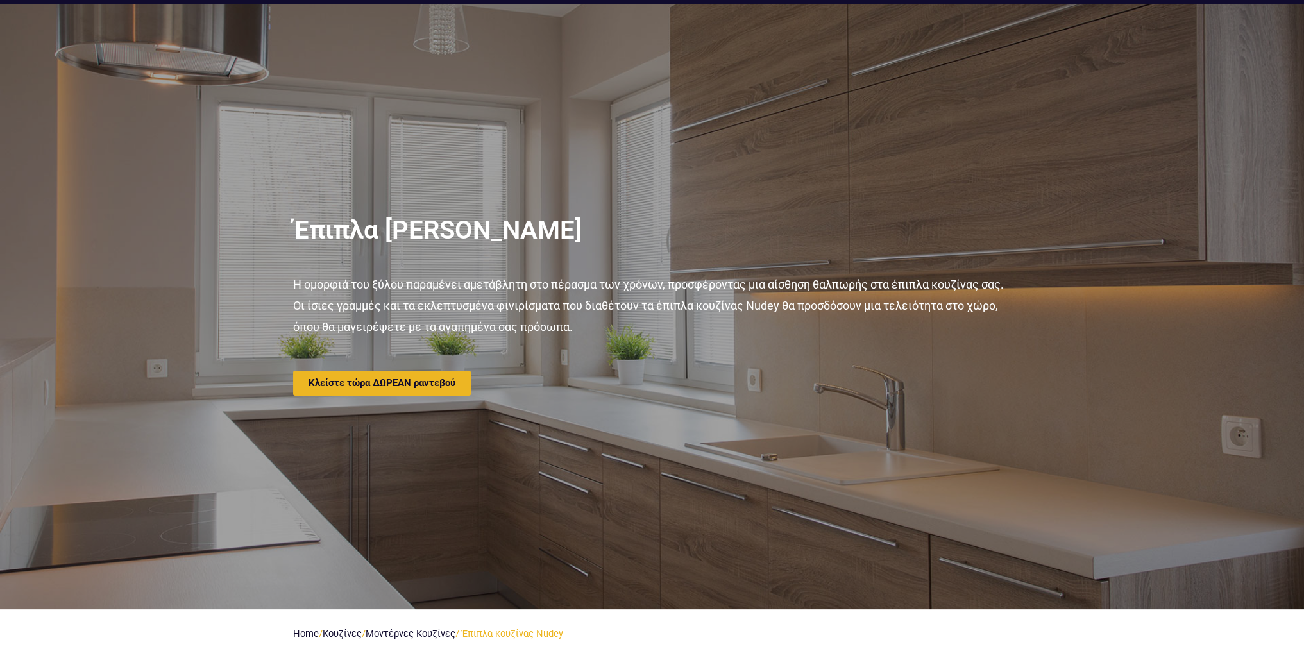
scroll to position [0, 0]
